Goal: Find specific page/section

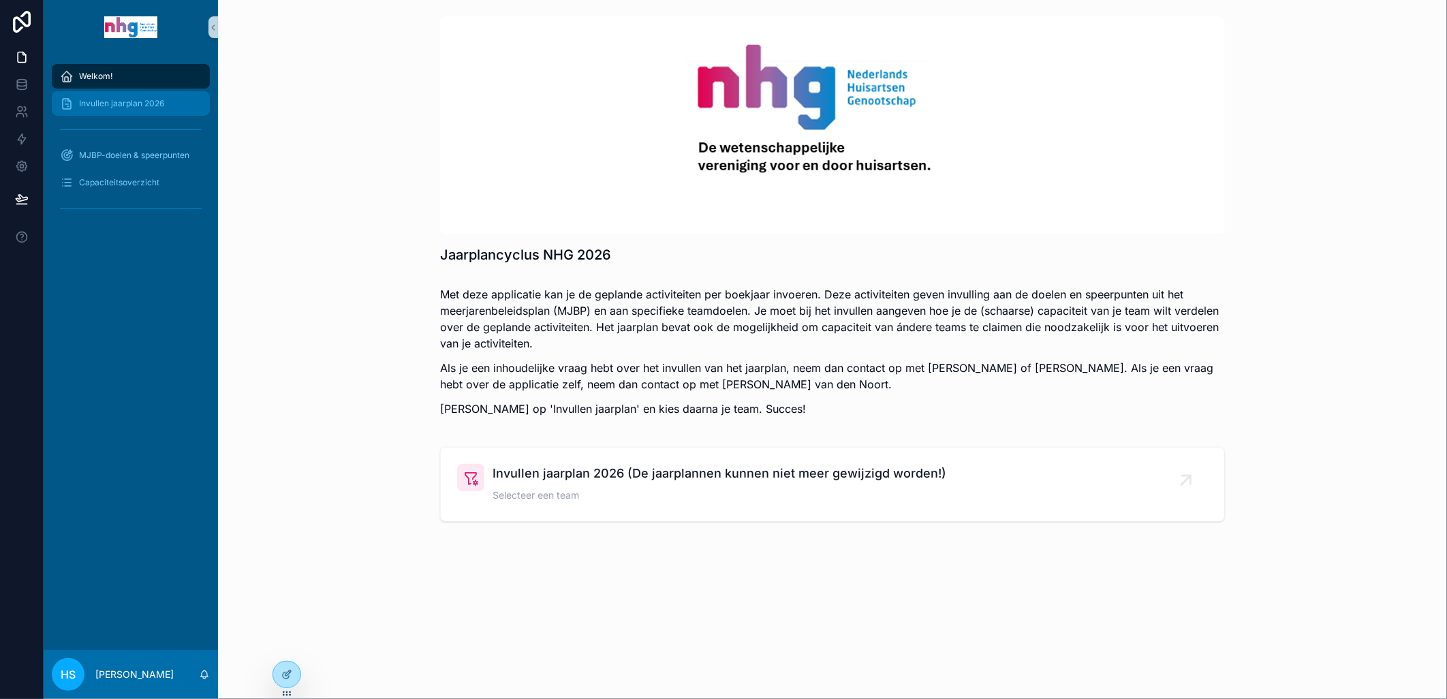
click at [133, 107] on span "Invullen jaarplan 2026" at bounding box center [121, 103] width 85 height 11
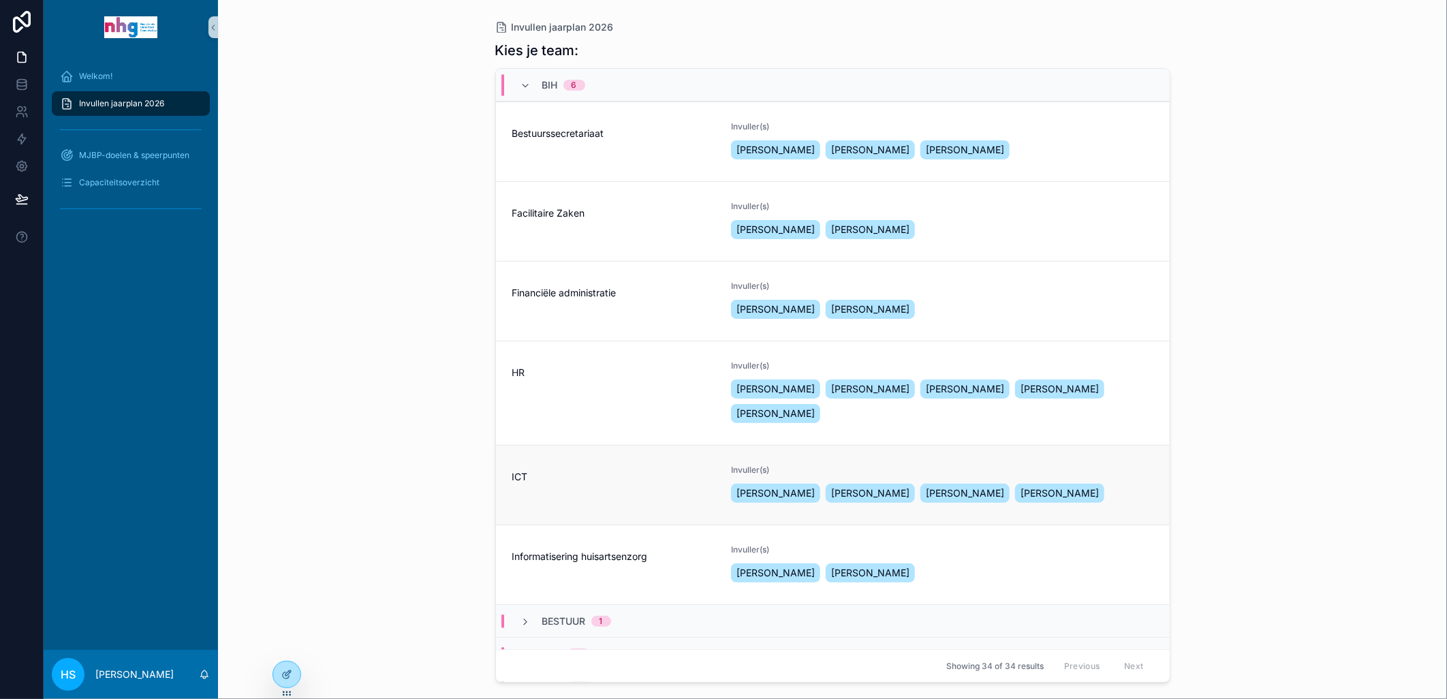
click at [529, 499] on div "ICT" at bounding box center [613, 484] width 203 height 41
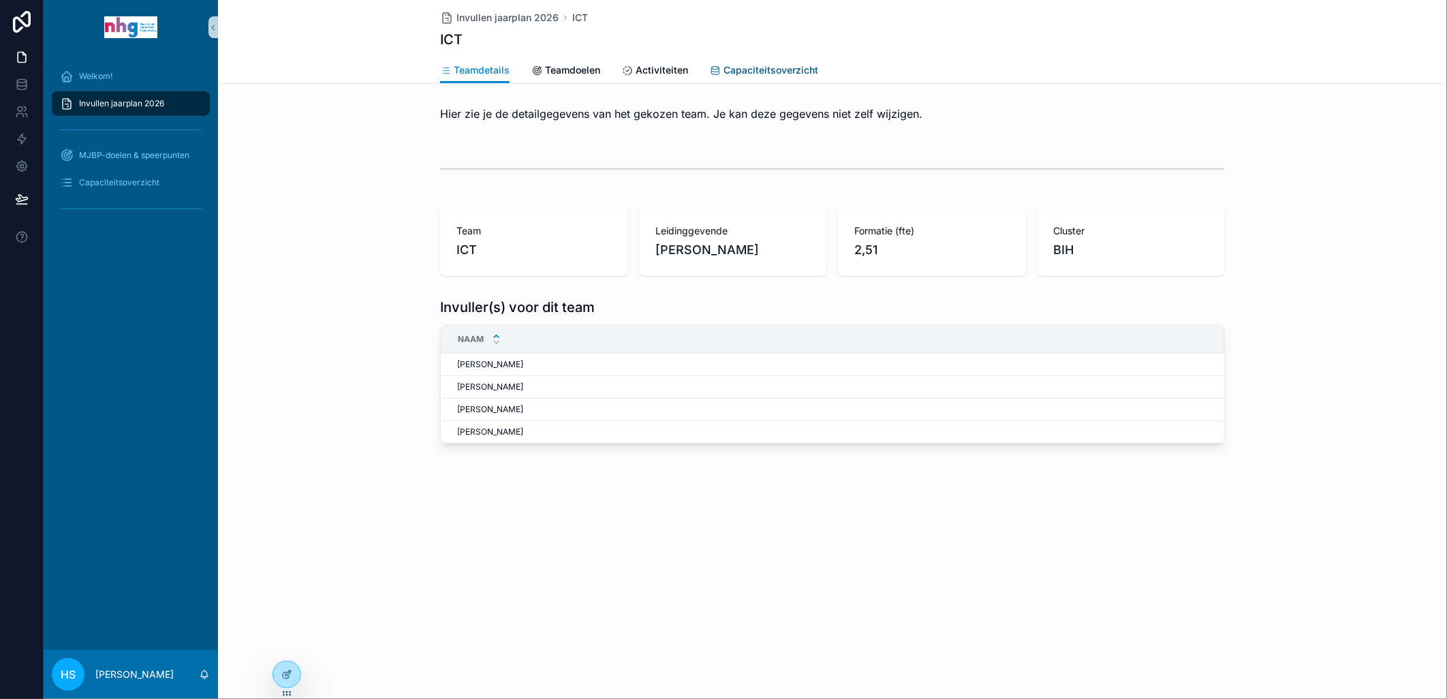
click at [781, 61] on link "Capaciteitsoverzicht" at bounding box center [764, 71] width 108 height 27
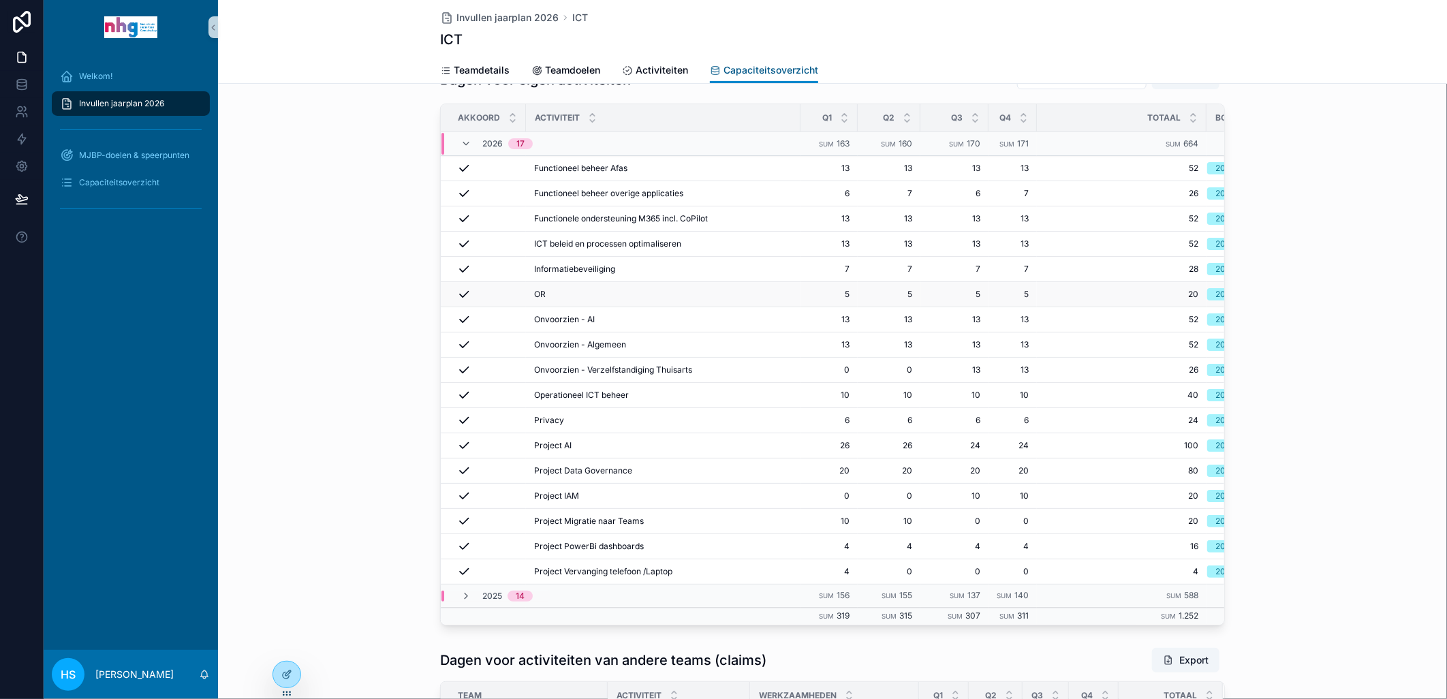
scroll to position [7, 0]
